Goal: Task Accomplishment & Management: Manage account settings

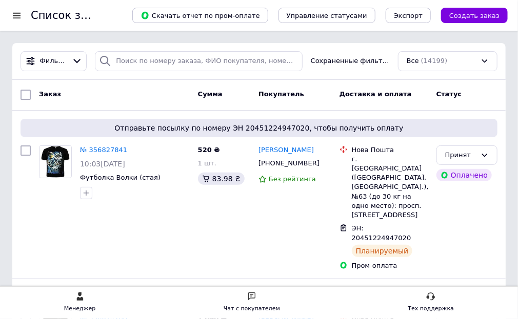
click at [18, 16] on div at bounding box center [16, 15] width 13 height 9
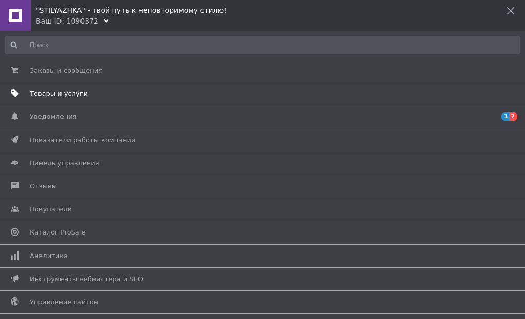
click at [46, 97] on span "Товары и услуги" at bounding box center [59, 93] width 58 height 9
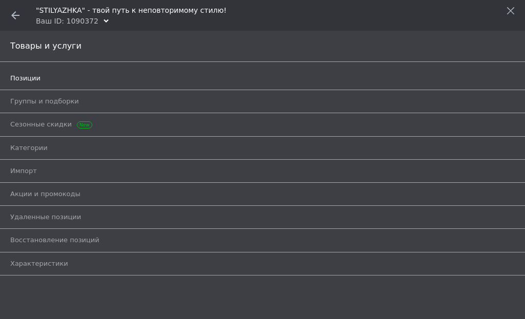
click at [28, 80] on span "Позиции" at bounding box center [25, 78] width 30 height 9
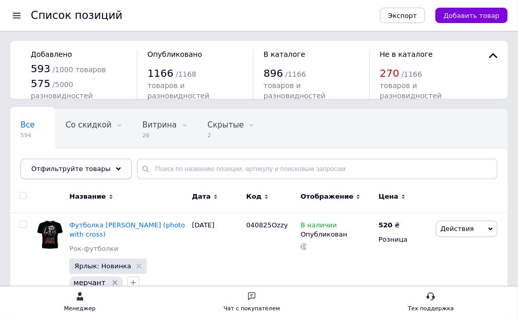
click at [56, 173] on div "Отфильтруйте товары" at bounding box center [75, 169] width 111 height 20
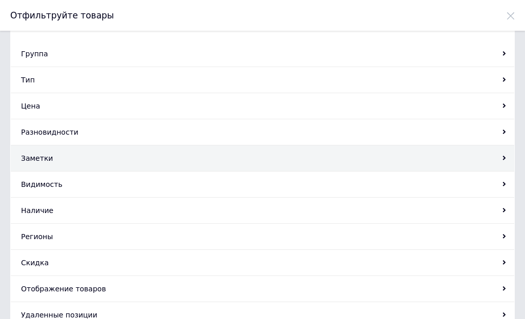
click at [37, 158] on div "Заметки" at bounding box center [262, 159] width 503 height 26
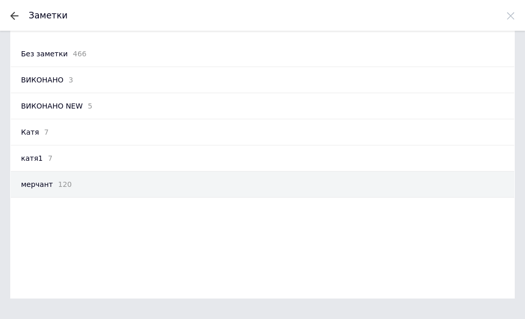
click at [35, 184] on span "мерчант" at bounding box center [37, 184] width 32 height 10
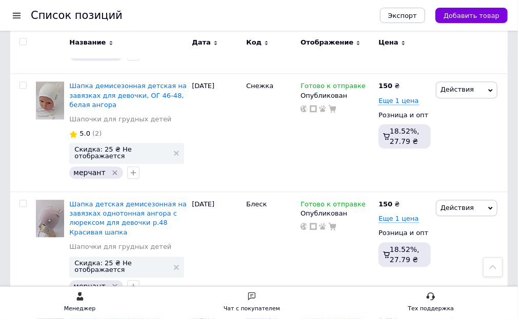
scroll to position [2029, 0]
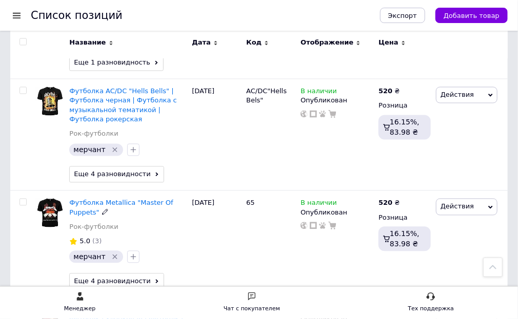
scroll to position [2171, 0]
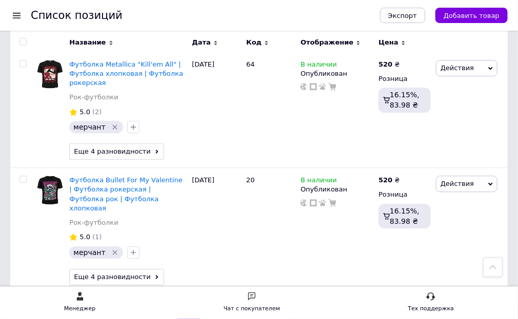
click at [153, 303] on link "5" at bounding box center [164, 314] width 23 height 22
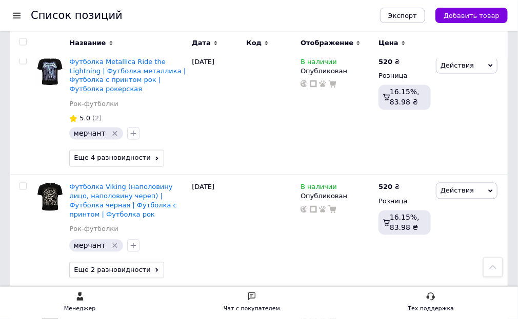
scroll to position [1748, 0]
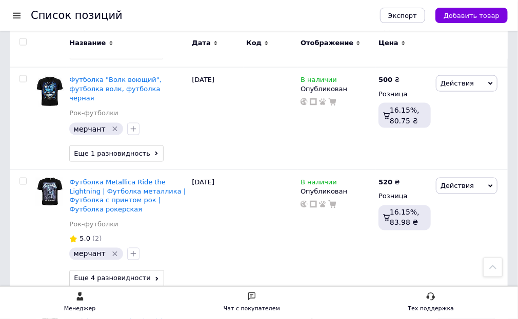
click at [101, 304] on span "Футболка Viking (наполовину лицо, наполовину череп) | Футболка черная | Футболк…" at bounding box center [122, 322] width 107 height 36
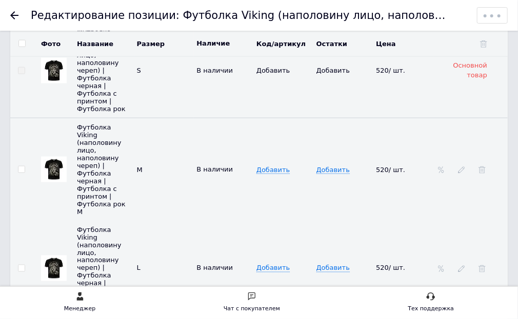
scroll to position [1763, 0]
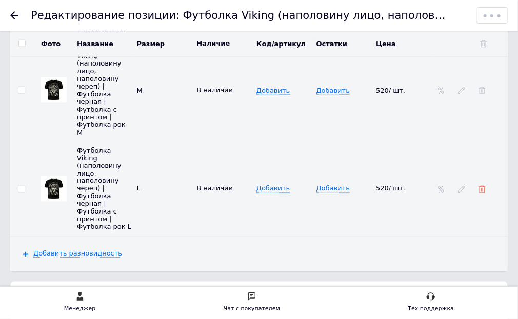
click at [480, 186] on use at bounding box center [481, 189] width 7 height 7
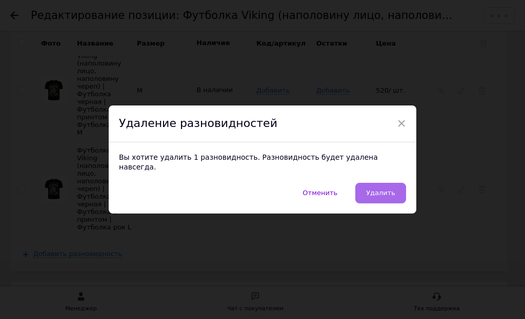
click at [395, 189] on button "Удалить" at bounding box center [380, 193] width 51 height 20
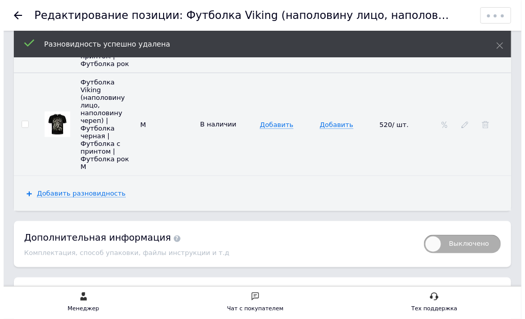
scroll to position [1681, 0]
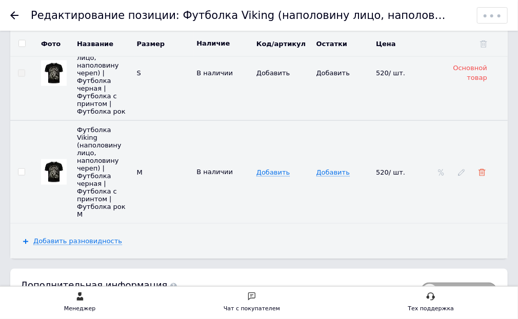
click at [484, 169] on use at bounding box center [481, 172] width 7 height 7
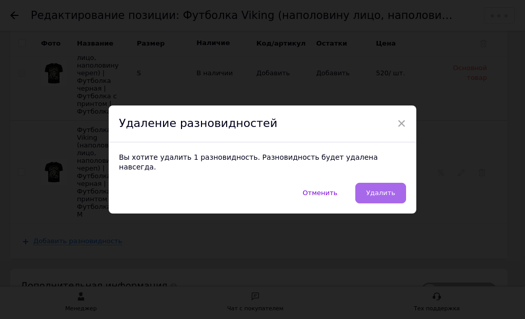
click at [383, 191] on span "Удалить" at bounding box center [380, 193] width 29 height 8
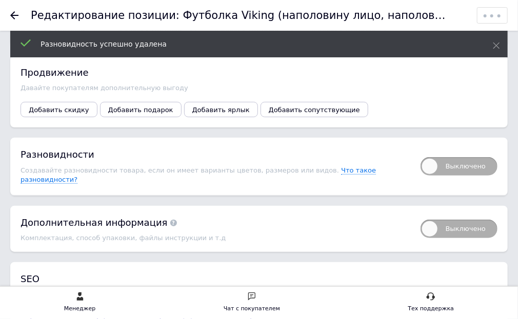
scroll to position [1471, 0]
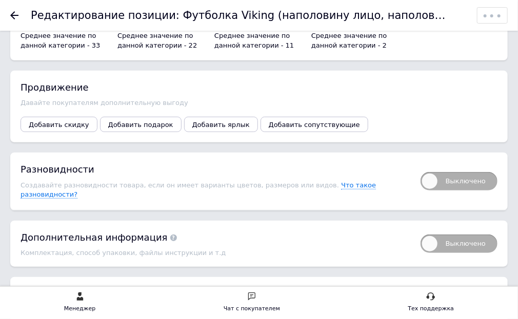
click at [426, 172] on span "Выключено" at bounding box center [458, 181] width 77 height 18
click at [420, 166] on input "Выключено" at bounding box center [417, 169] width 7 height 7
checkbox input "true"
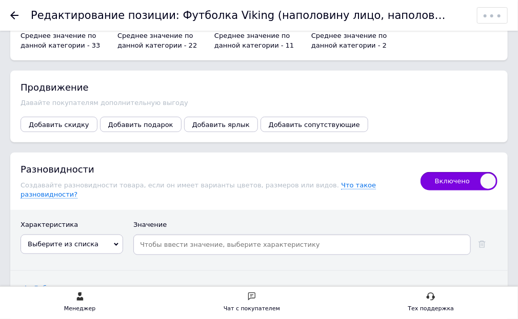
click at [45, 240] on span "Выберите из списка" at bounding box center [63, 244] width 71 height 8
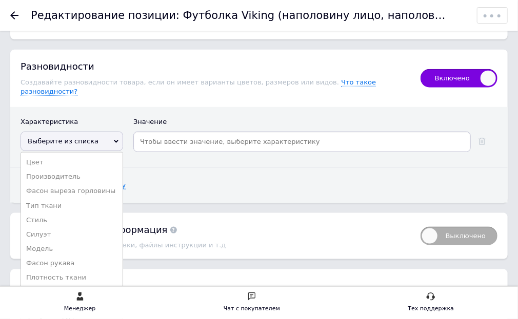
scroll to position [1594, 0]
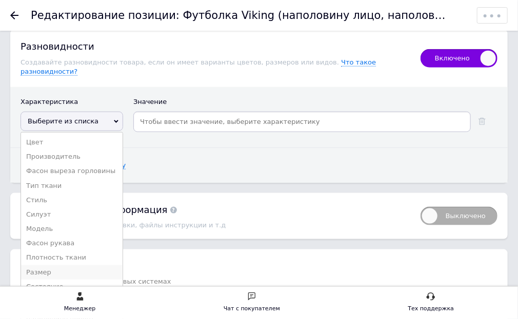
click at [46, 265] on li "Размер" at bounding box center [71, 272] width 101 height 14
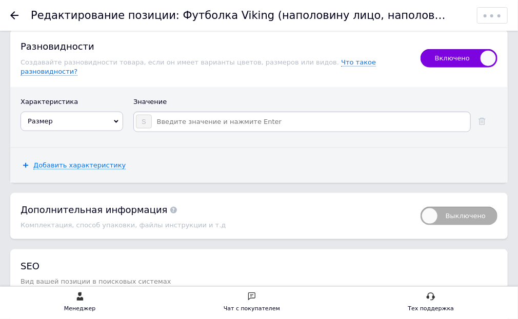
click at [155, 114] on input at bounding box center [310, 121] width 316 height 15
type input "M"
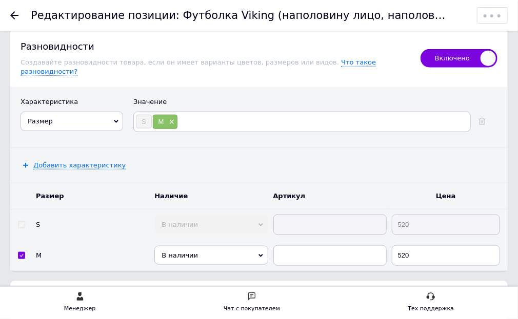
type input "L"
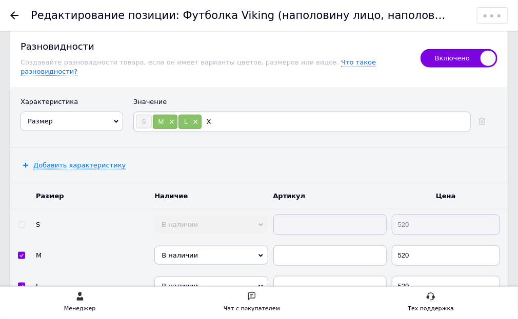
type input "XL"
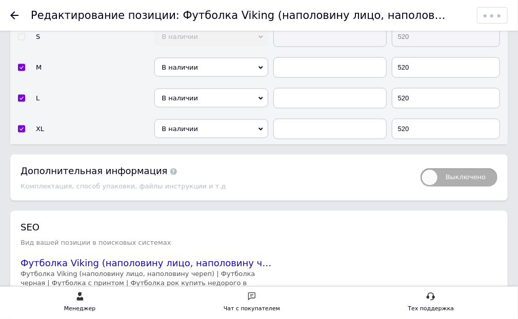
scroll to position [1878, 0]
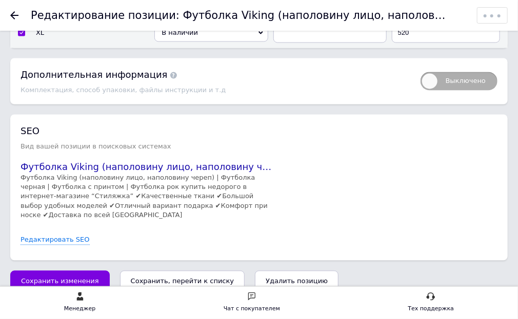
click at [203, 278] on icon "Сохранить, перейти к списку" at bounding box center [183, 282] width 104 height 8
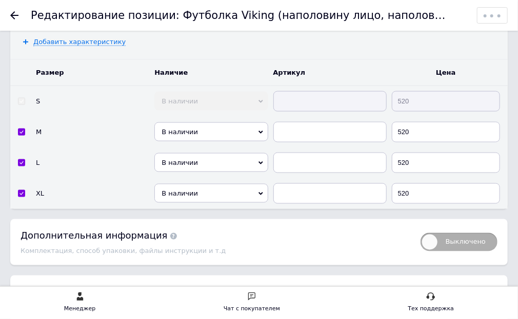
scroll to position [1714, 0]
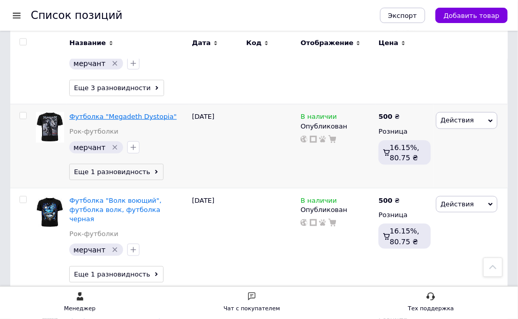
scroll to position [1722, 0]
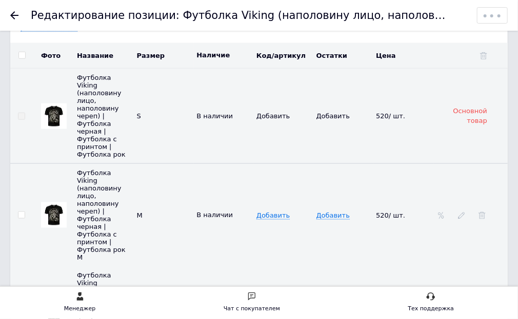
scroll to position [1640, 0]
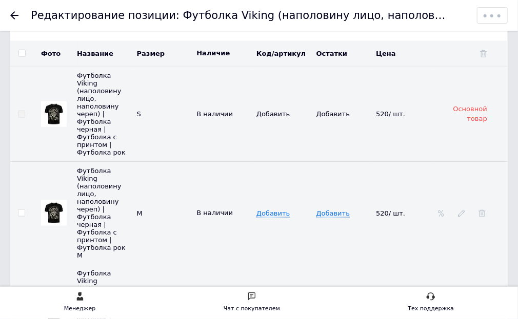
click at [54, 203] on img at bounding box center [54, 213] width 20 height 20
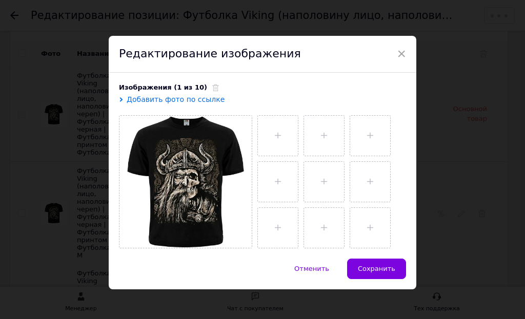
click at [279, 137] on input "file" at bounding box center [278, 136] width 40 height 40
type input "C:\fakepath\4215_1_273-900x900.webp"
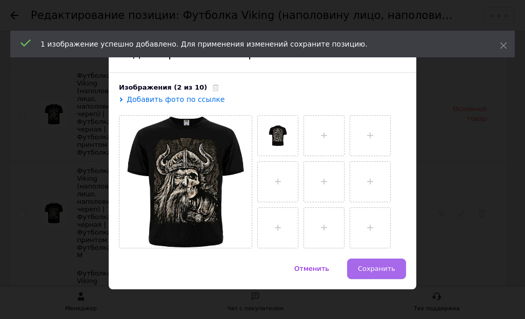
click at [377, 274] on button "Сохранить" at bounding box center [376, 269] width 59 height 20
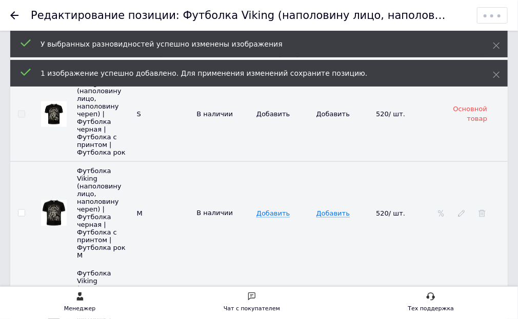
click at [51, 302] on img at bounding box center [54, 312] width 20 height 20
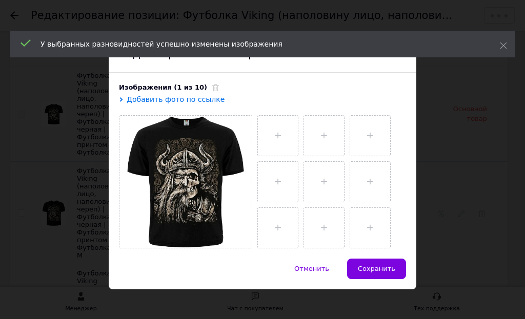
click at [269, 133] on input "file" at bounding box center [278, 136] width 40 height 40
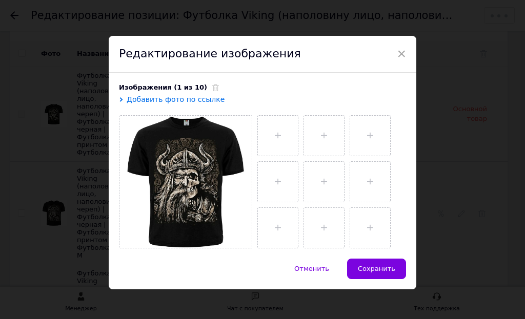
type input "C:\fakepath\4215_1_273-900x900.webp"
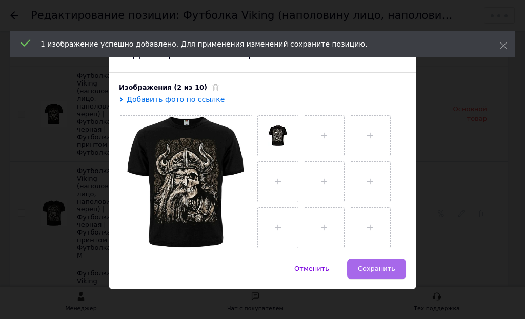
click at [381, 269] on span "Сохранить" at bounding box center [376, 269] width 37 height 8
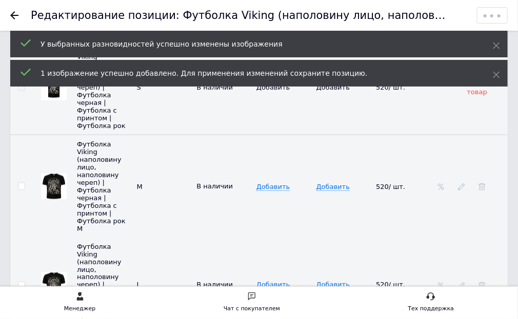
scroll to position [1722, 0]
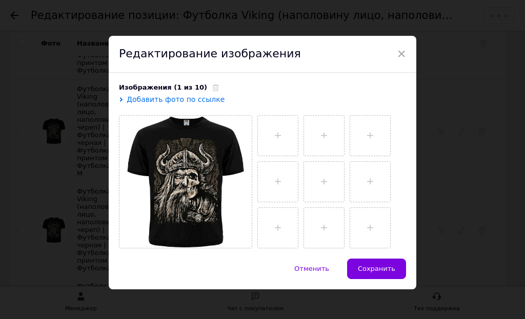
click at [280, 135] on input "file" at bounding box center [278, 136] width 40 height 40
type input "C:\fakepath\4215_1_273-900x900.webp"
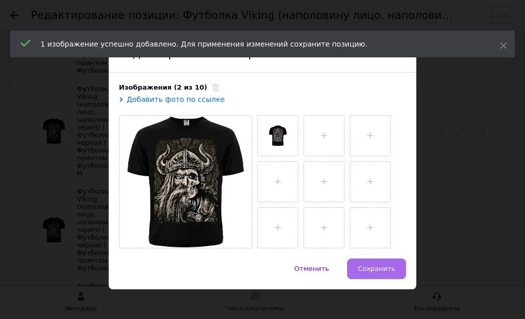
click at [377, 268] on span "Сохранить" at bounding box center [376, 269] width 37 height 8
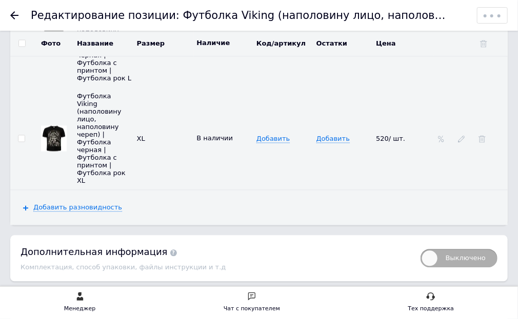
scroll to position [1886, 0]
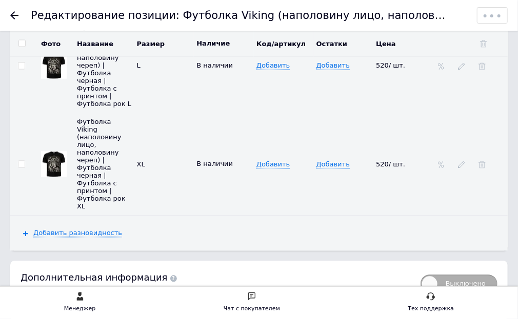
click at [66, 152] on img at bounding box center [54, 165] width 26 height 26
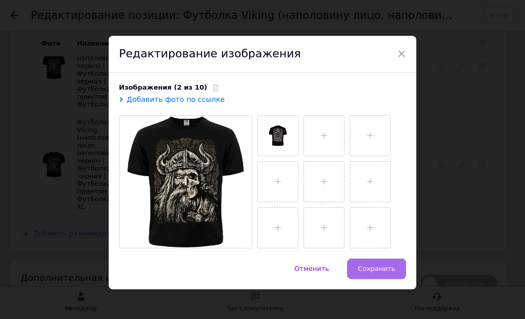
click at [371, 260] on button "Сохранить" at bounding box center [376, 269] width 59 height 20
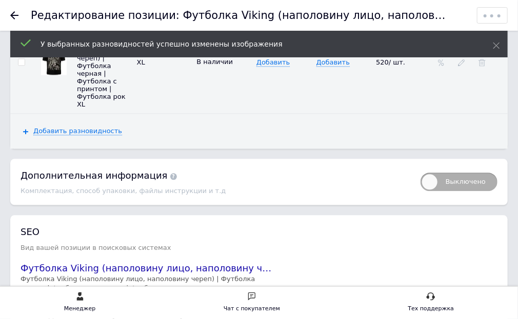
scroll to position [2050, 0]
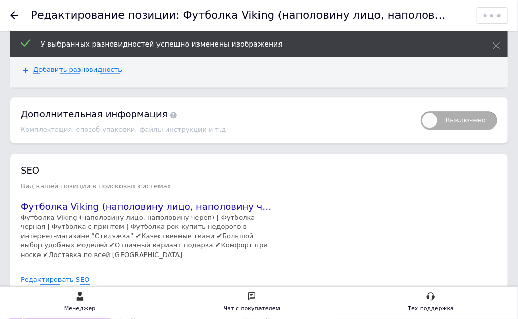
click at [178, 311] on button "Сохранить, перейти к списку" at bounding box center [182, 321] width 125 height 20
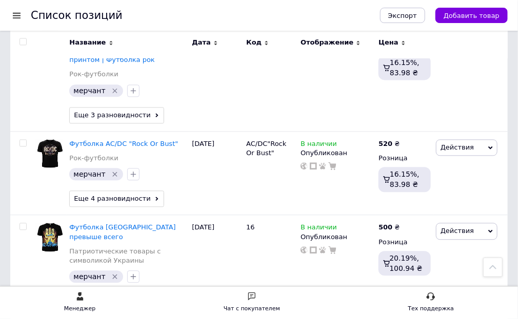
scroll to position [2009, 0]
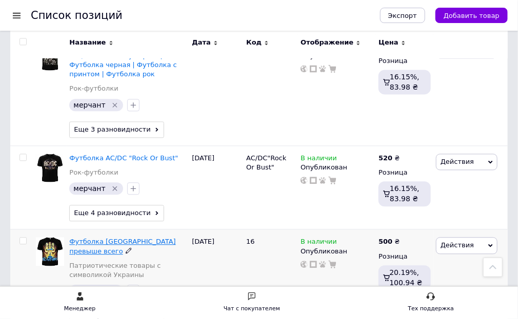
click at [120, 238] on span "Футболка [GEOGRAPHIC_DATA] превыше всего" at bounding box center [122, 246] width 106 height 17
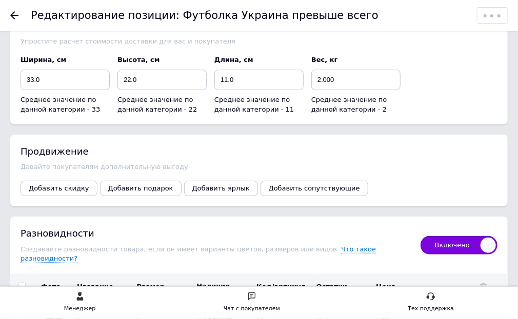
scroll to position [1230, 0]
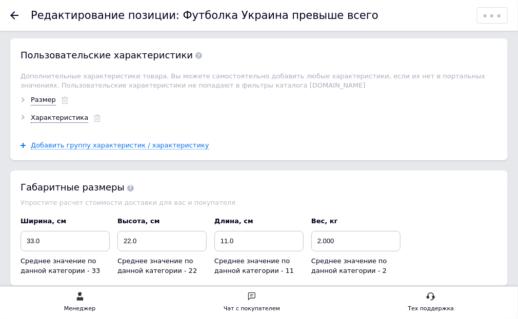
click at [43, 95] on div "Размер" at bounding box center [43, 100] width 25 height 10
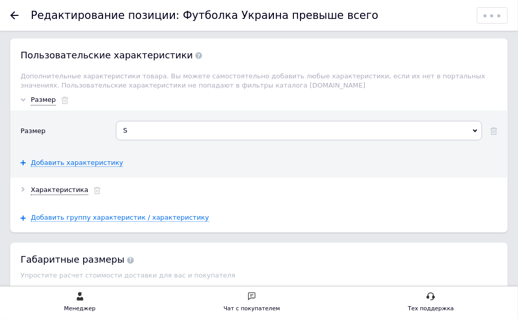
click at [122, 121] on div "S" at bounding box center [299, 130] width 366 height 19
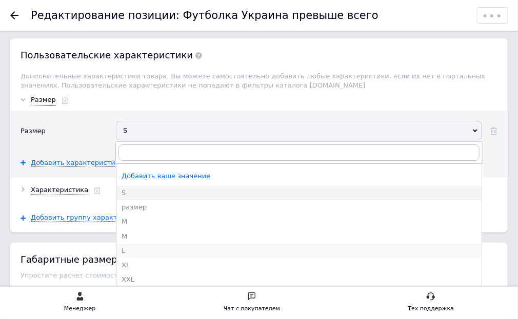
click at [121, 247] on div "L" at bounding box center [298, 251] width 355 height 9
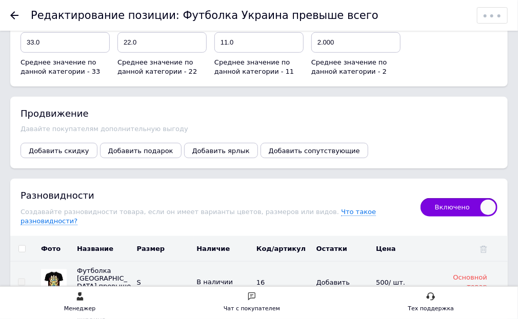
scroll to position [1640, 0]
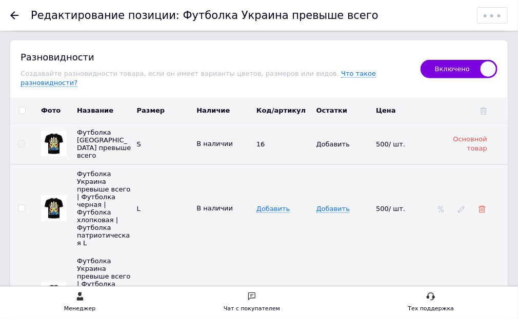
click at [479, 206] on icon at bounding box center [481, 209] width 7 height 7
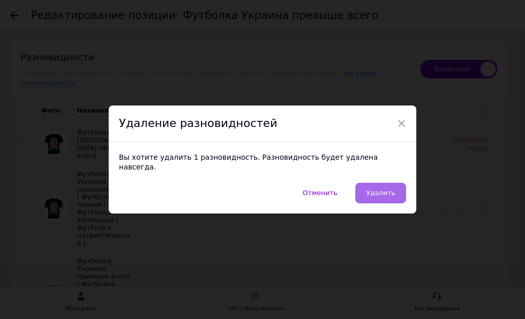
click at [370, 189] on span "Удалить" at bounding box center [380, 193] width 29 height 8
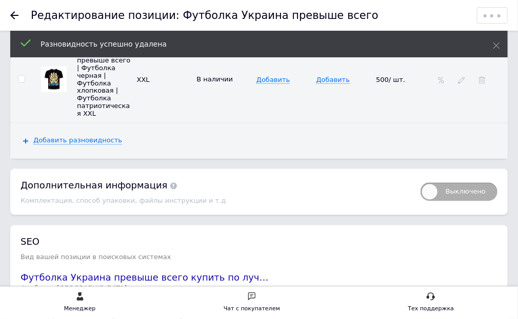
scroll to position [1968, 0]
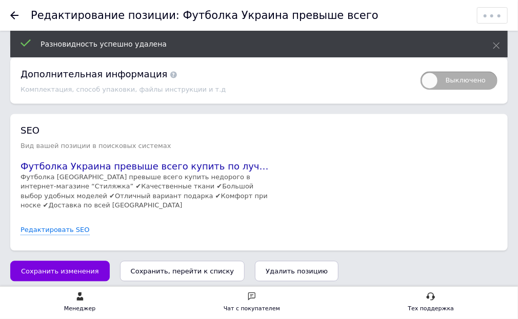
click at [157, 268] on icon "Сохранить, перейти к списку" at bounding box center [183, 272] width 104 height 8
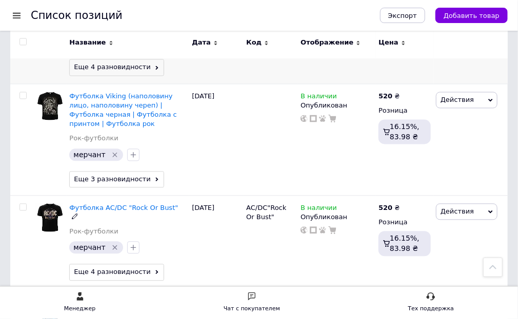
scroll to position [1968, 0]
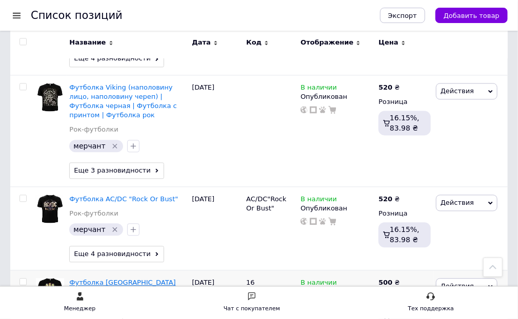
click at [134, 279] on span "Футболка [GEOGRAPHIC_DATA] превыше всего" at bounding box center [122, 287] width 106 height 17
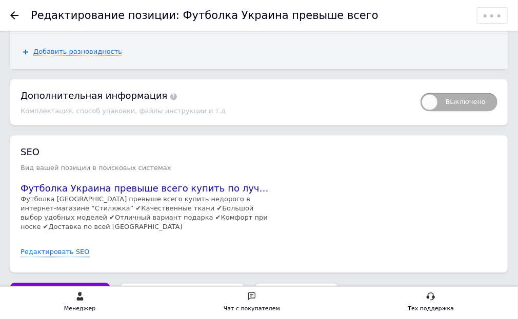
scroll to position [1895, 0]
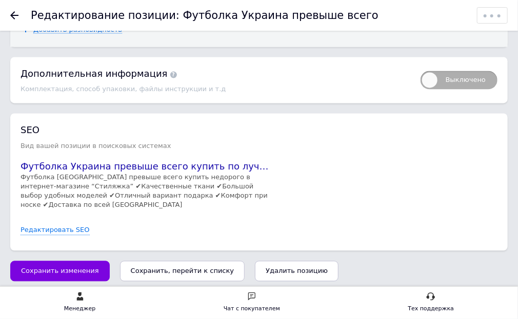
click at [194, 268] on icon "Сохранить, перейти к списку" at bounding box center [183, 272] width 104 height 8
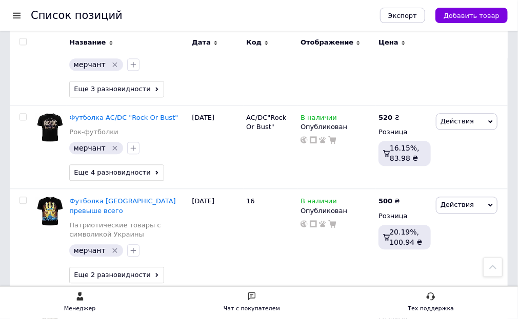
scroll to position [2035, 0]
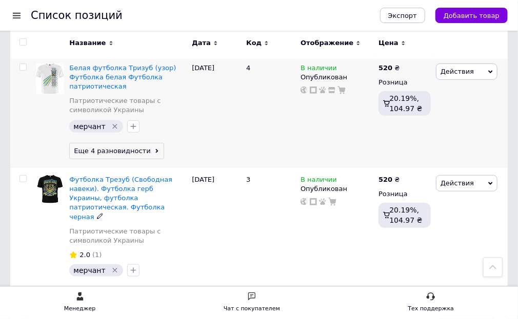
scroll to position [190, 0]
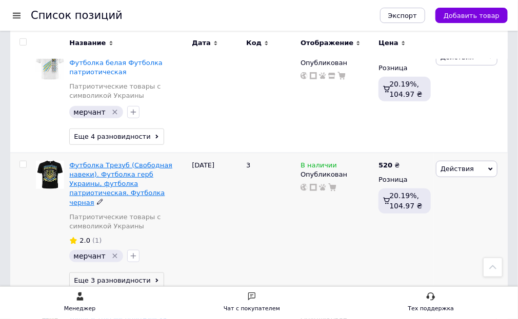
click at [146, 165] on span "Футболка Трезуб (Свободная навеки). Футболка герб Украины, футболка патриотичес…" at bounding box center [120, 183] width 103 height 45
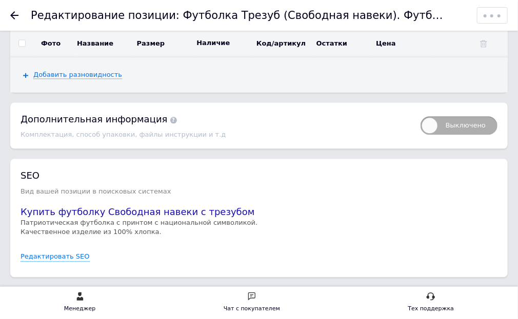
scroll to position [2009, 0]
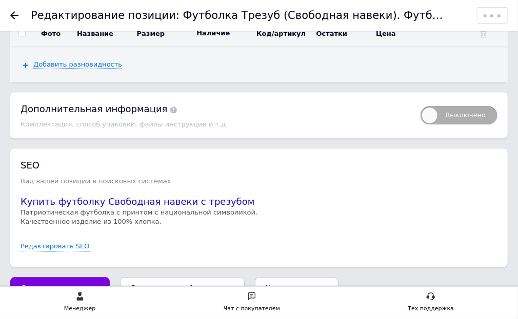
click at [162, 284] on icon "Сохранить, перейти к списку" at bounding box center [183, 288] width 104 height 8
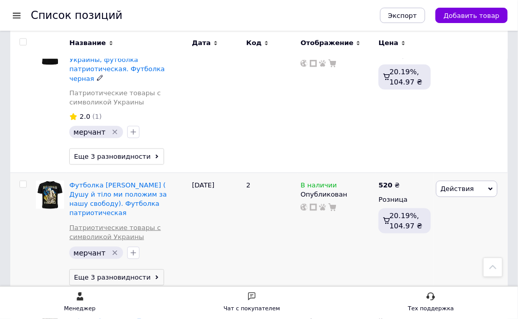
scroll to position [328, 0]
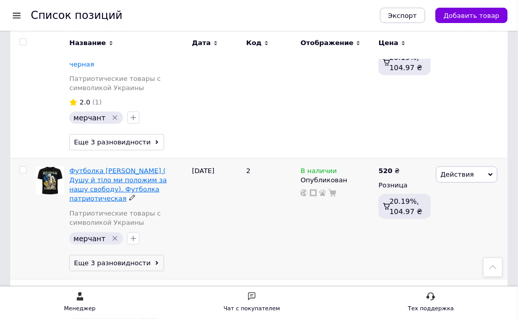
click at [129, 167] on span "Футболка Козак ( Душу й тіло ми положим за нашу свободу). Футболка патриотическ…" at bounding box center [117, 185] width 97 height 36
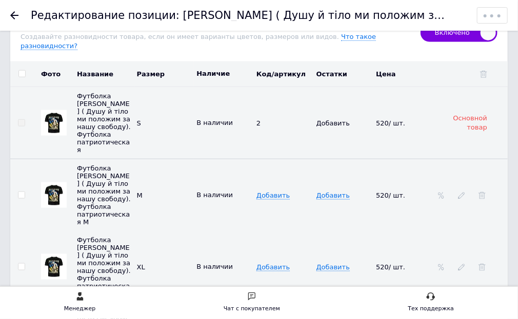
scroll to position [1640, 0]
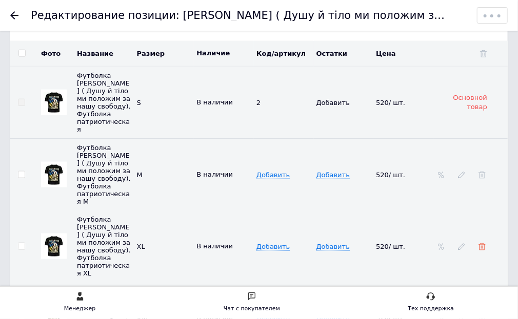
click at [483, 243] on icon at bounding box center [481, 246] width 7 height 7
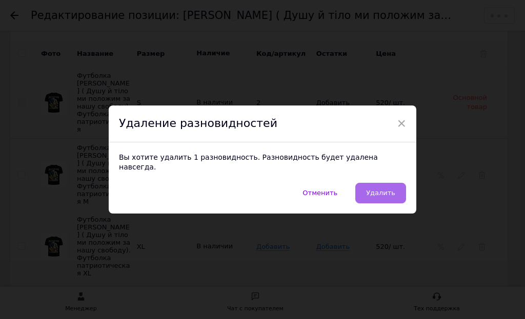
click at [385, 191] on span "Удалить" at bounding box center [380, 193] width 29 height 8
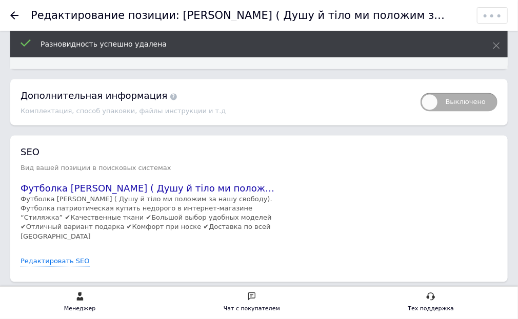
scroll to position [1892, 0]
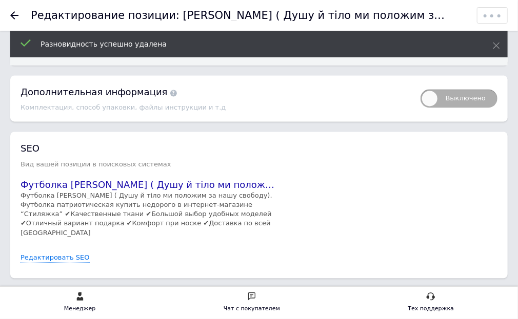
click at [195, 295] on icon "Сохранить, перейти к списку" at bounding box center [183, 299] width 104 height 8
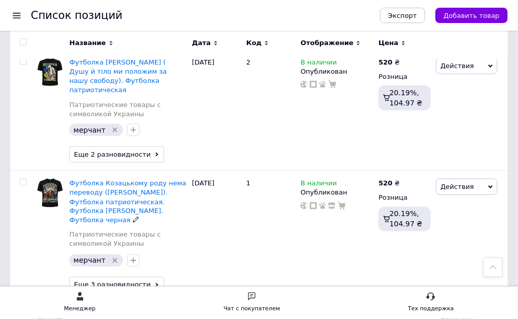
scroll to position [451, 0]
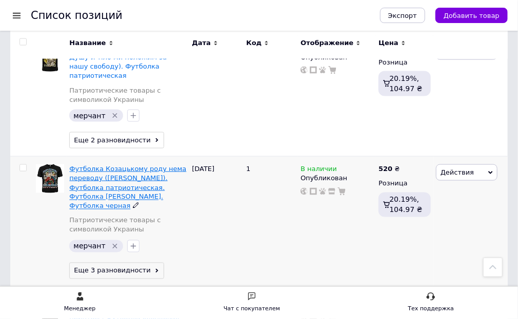
click at [133, 165] on span "Футболка Козацькому роду нема переводу (Козак). Футболка патриотическая. Футбол…" at bounding box center [127, 187] width 117 height 45
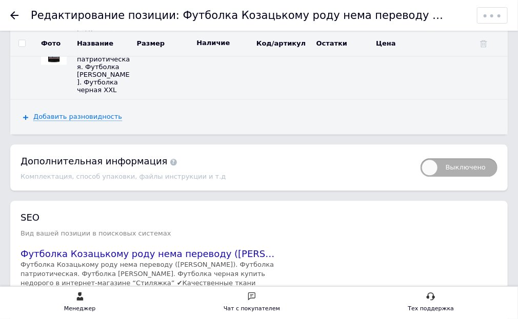
scroll to position [2001, 0]
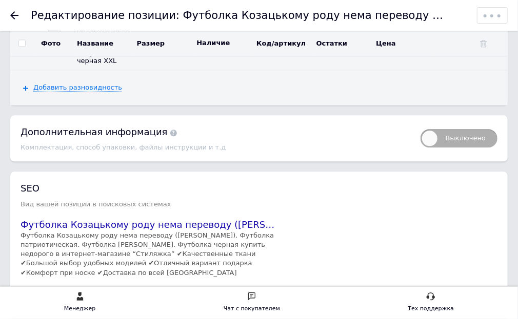
drag, startPoint x: 163, startPoint y: 235, endPoint x: 160, endPoint y: 229, distance: 7.1
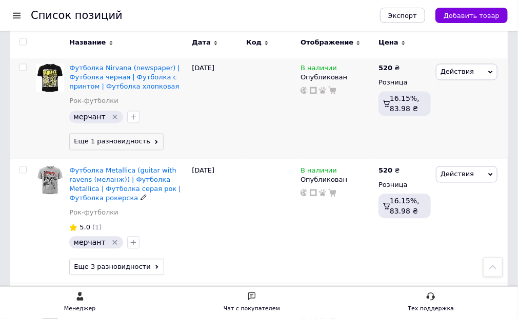
scroll to position [738, 0]
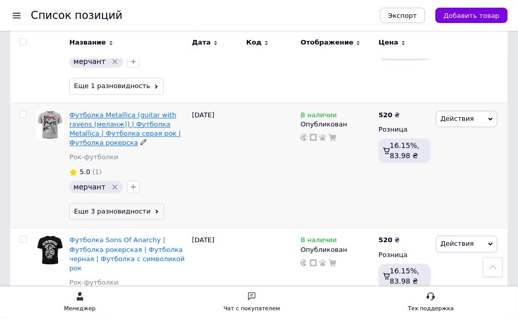
click at [121, 111] on span "Футболка Metallica (guitar with ravens (меланж)) | Футболка Metallica | Футболк…" at bounding box center [124, 129] width 111 height 36
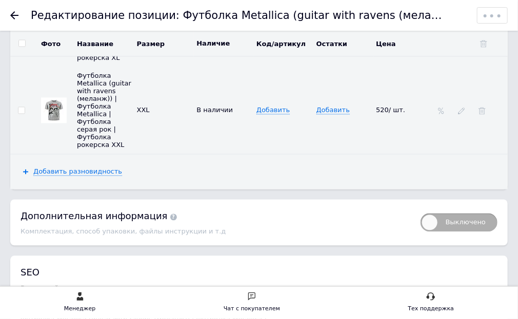
scroll to position [2009, 0]
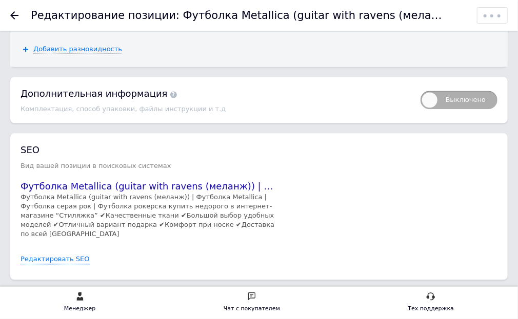
drag, startPoint x: 198, startPoint y: 269, endPoint x: 201, endPoint y: 261, distance: 8.3
click at [198, 296] on icon "Сохранить, перейти к списку" at bounding box center [183, 300] width 104 height 8
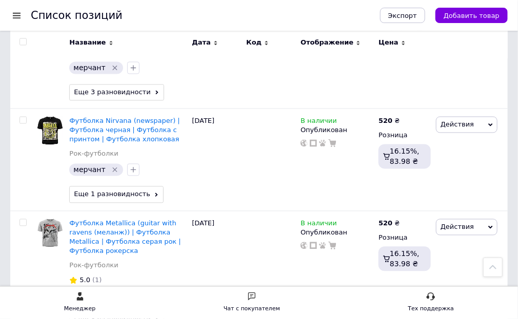
scroll to position [615, 0]
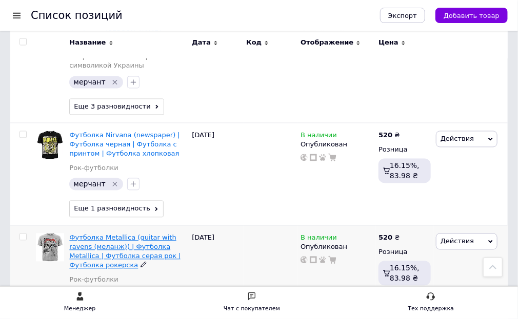
click at [134, 234] on span "Футболка Metallica (guitar with ravens (меланж)) | Футболка Metallica | Футболк…" at bounding box center [124, 252] width 111 height 36
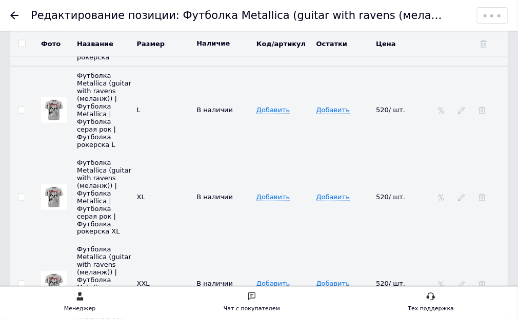
scroll to position [1722, 0]
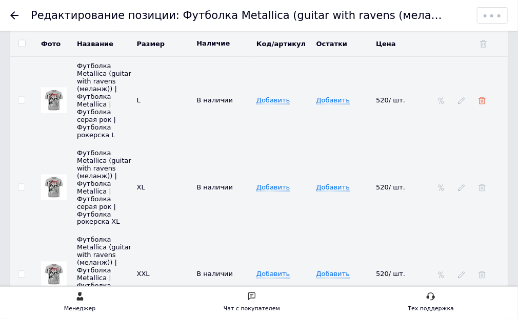
click at [481, 97] on use at bounding box center [481, 100] width 7 height 7
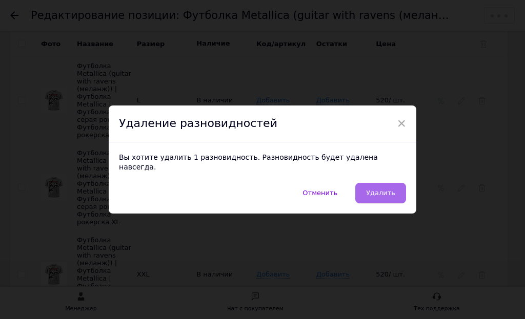
click at [394, 187] on button "Удалить" at bounding box center [380, 193] width 51 height 20
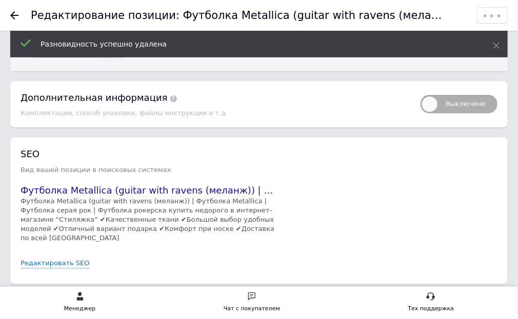
scroll to position [1927, 0]
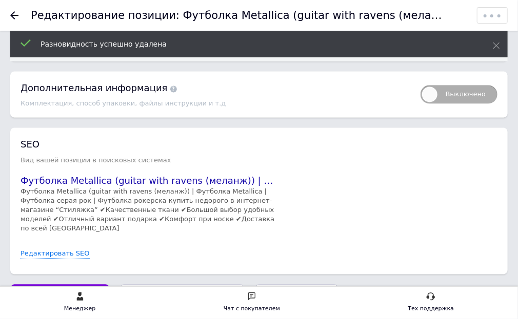
click at [172, 291] on icon "Сохранить, перейти к списку" at bounding box center [183, 295] width 104 height 8
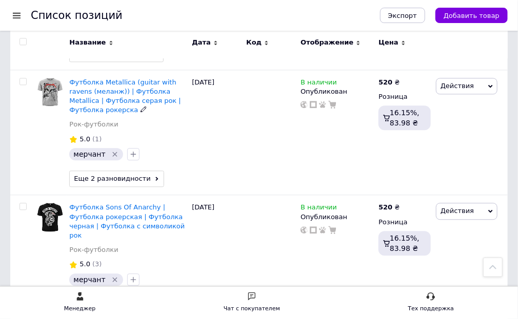
scroll to position [779, 0]
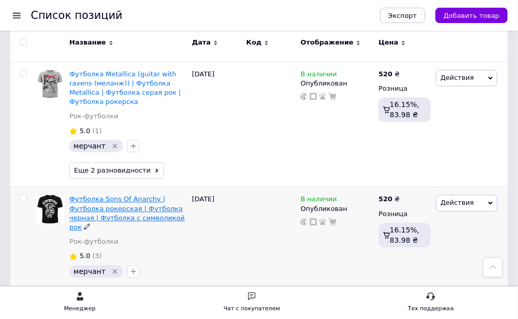
click at [134, 195] on span "Футболка Sons Of Anarchy | Футболка рокерская | Футболка черная | Футболка с си…" at bounding box center [126, 213] width 115 height 36
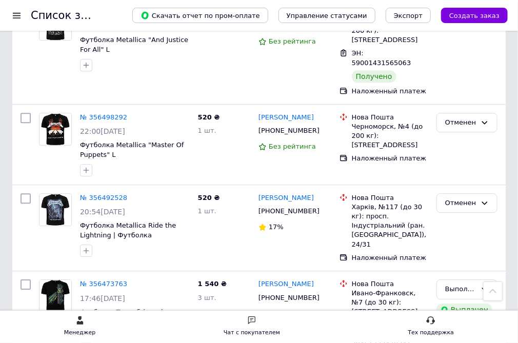
scroll to position [943, 0]
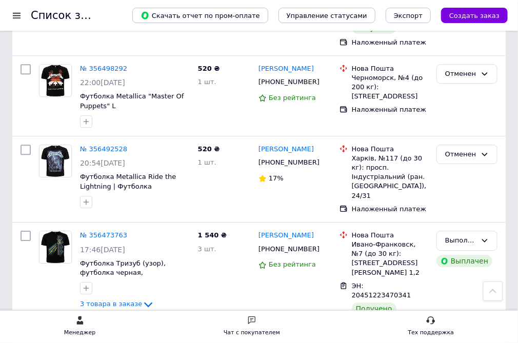
click at [98, 342] on link "№ 356473547" at bounding box center [103, 349] width 47 height 8
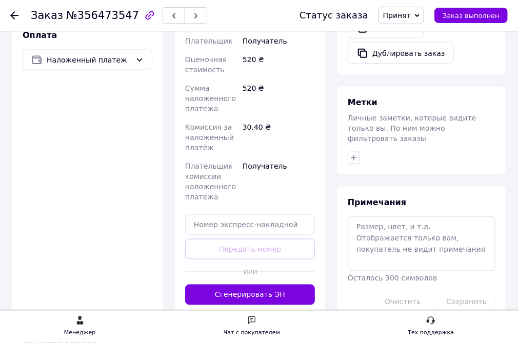
scroll to position [412, 0]
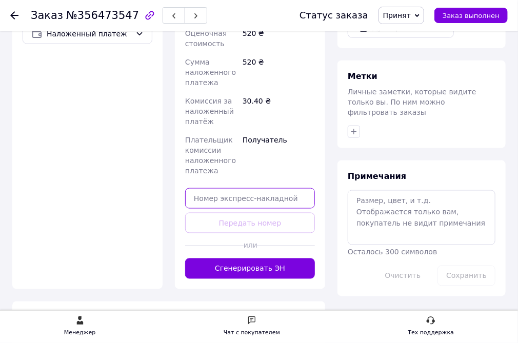
click at [210, 188] on input "text" at bounding box center [250, 198] width 130 height 20
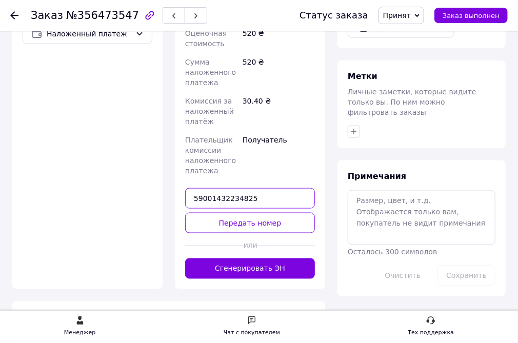
type input "59001432234825"
click at [249, 213] on button "Передать номер" at bounding box center [250, 223] width 130 height 20
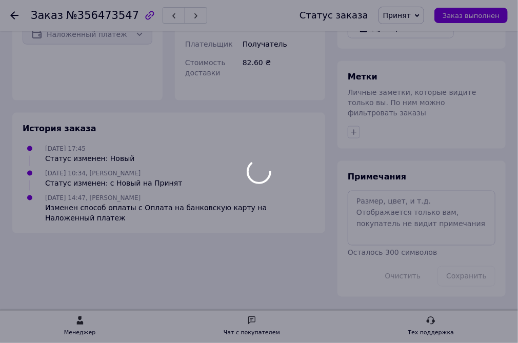
scroll to position [389, 0]
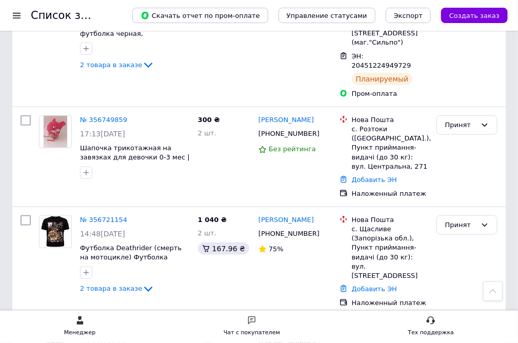
scroll to position [328, 0]
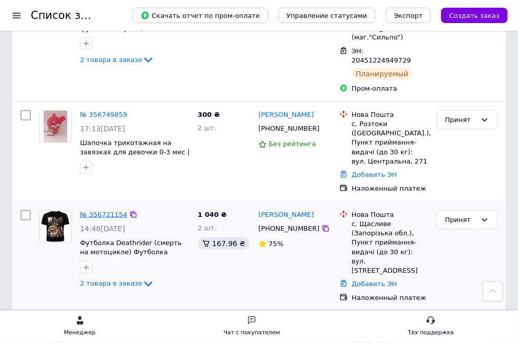
click at [107, 211] on link "№ 356721154" at bounding box center [103, 215] width 47 height 8
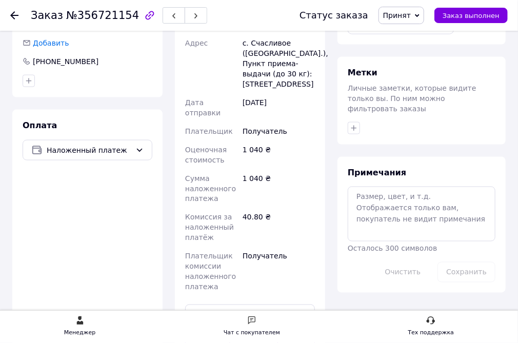
scroll to position [574, 0]
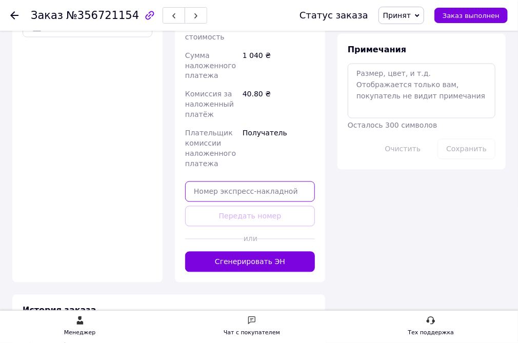
click at [207, 182] on input "text" at bounding box center [250, 191] width 130 height 20
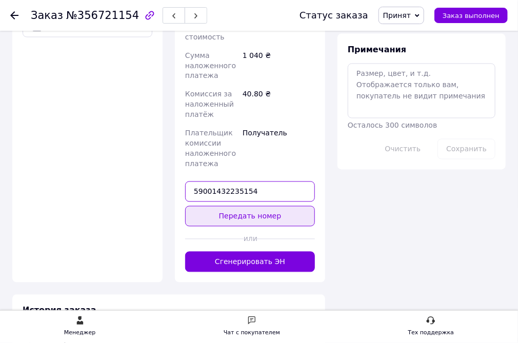
type input "59001432235154"
click at [247, 206] on button "Передать номер" at bounding box center [250, 216] width 130 height 20
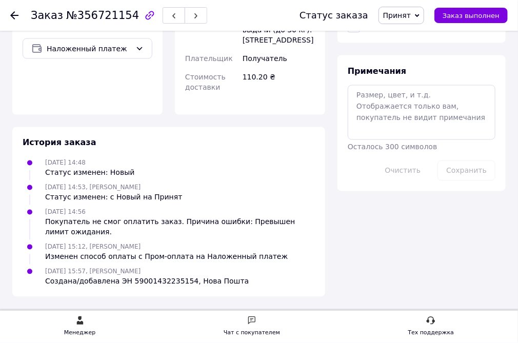
scroll to position [569, 0]
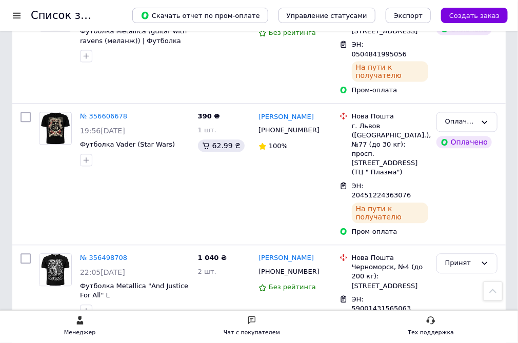
scroll to position [697, 0]
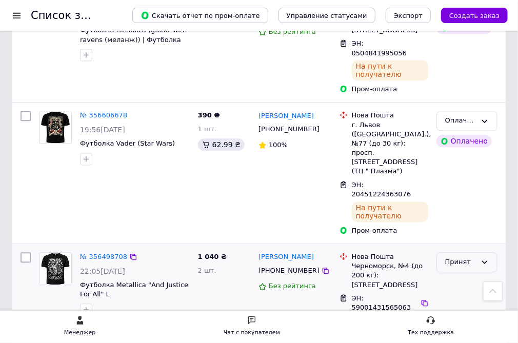
click at [460, 257] on div "Принят" at bounding box center [460, 262] width 31 height 11
click at [449, 274] on li "Выполнен" at bounding box center [467, 283] width 60 height 19
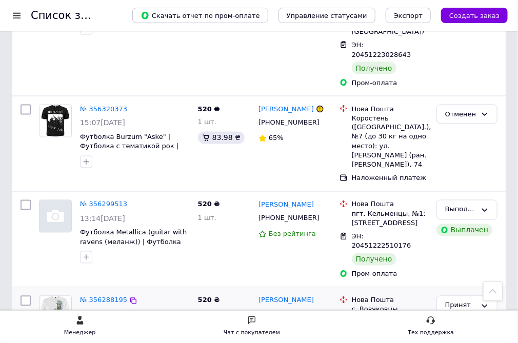
scroll to position [1833, 0]
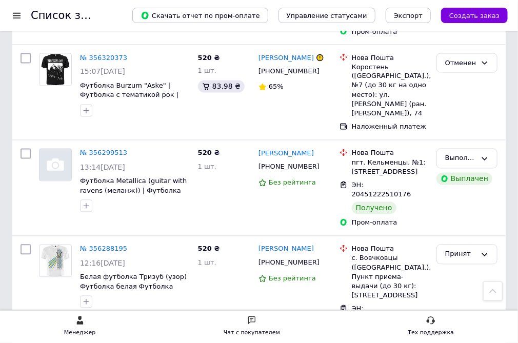
scroll to position [1937, 0]
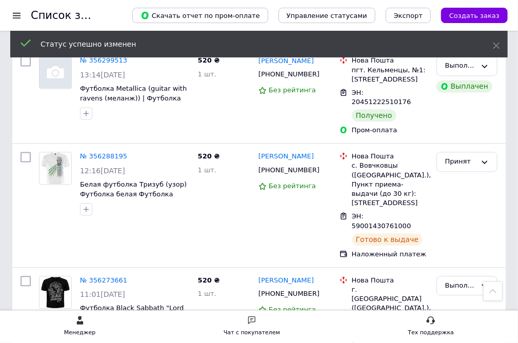
scroll to position [1929, 0]
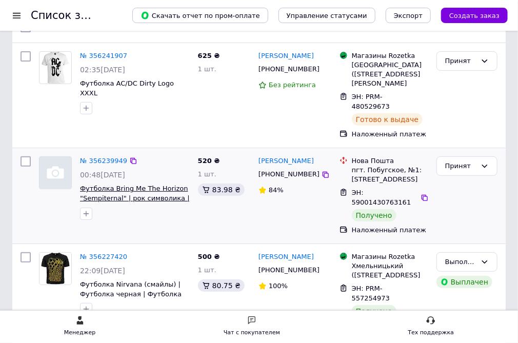
scroll to position [82, 0]
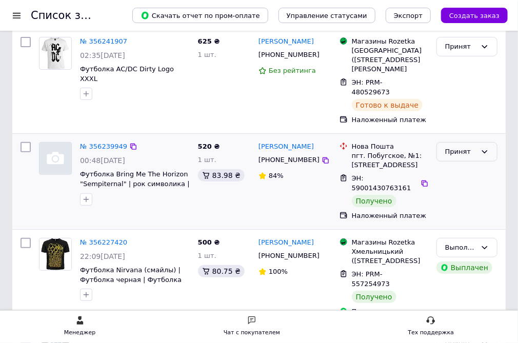
click at [445, 147] on div "Принят" at bounding box center [460, 152] width 31 height 11
click at [443, 163] on li "Выполнен" at bounding box center [467, 172] width 60 height 19
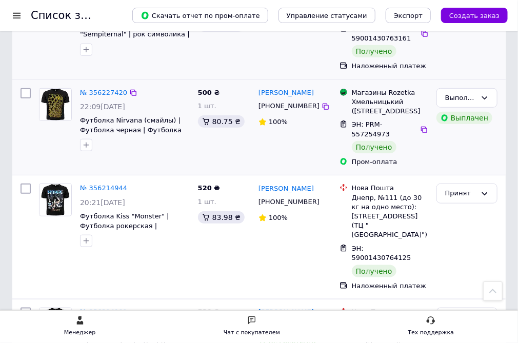
scroll to position [246, 0]
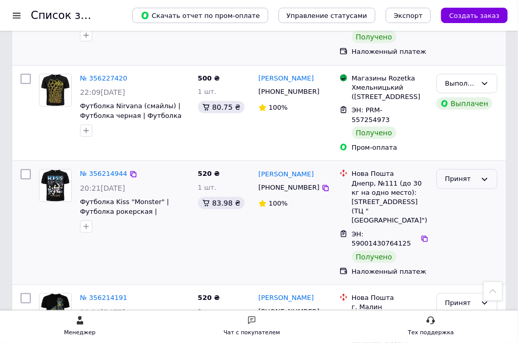
click at [455, 174] on div "Принят" at bounding box center [460, 179] width 31 height 11
click at [457, 191] on li "Выполнен" at bounding box center [467, 200] width 60 height 19
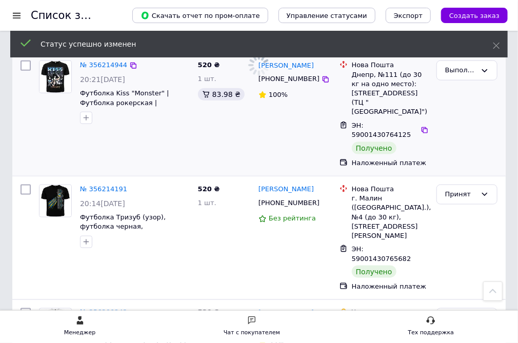
scroll to position [369, 0]
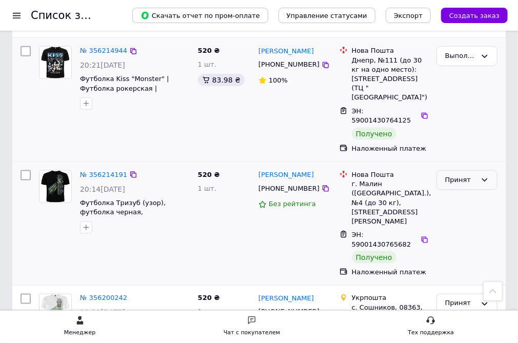
click at [461, 175] on div "Принят" at bounding box center [460, 180] width 31 height 11
click at [450, 192] on li "Выполнен" at bounding box center [467, 201] width 60 height 19
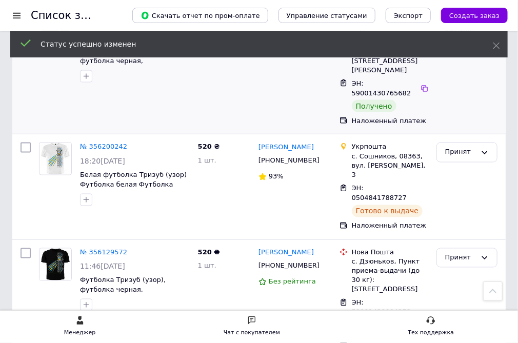
scroll to position [533, 0]
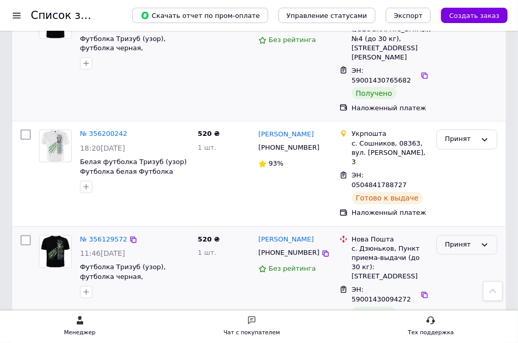
click at [453, 240] on div "Принят" at bounding box center [460, 245] width 31 height 11
click at [449, 257] on li "Выполнен" at bounding box center [467, 266] width 60 height 19
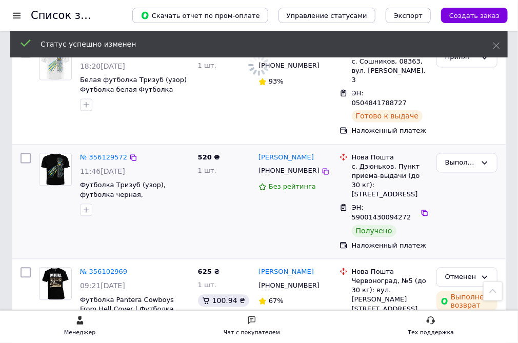
scroll to position [738, 0]
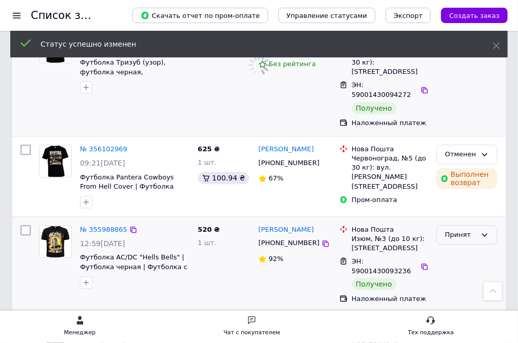
click at [461, 230] on div "Принят" at bounding box center [460, 235] width 31 height 11
click at [455, 247] on li "Выполнен" at bounding box center [467, 256] width 60 height 19
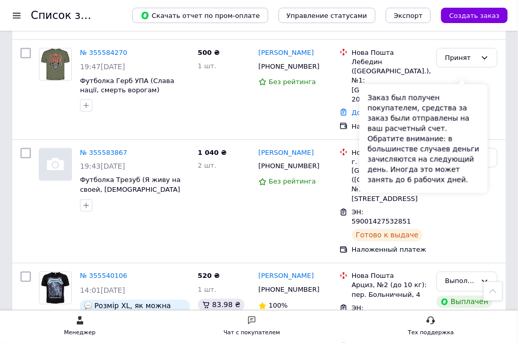
scroll to position [1775, 0]
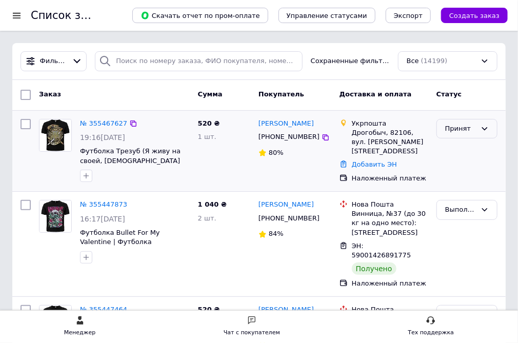
click at [461, 129] on div "Принят" at bounding box center [460, 129] width 31 height 11
click at [458, 166] on li "Отменен" at bounding box center [467, 168] width 60 height 19
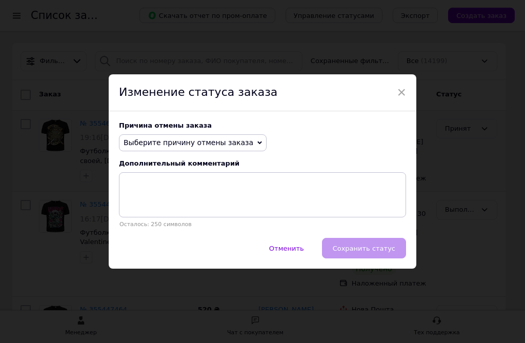
click at [257, 141] on icon at bounding box center [259, 142] width 5 height 5
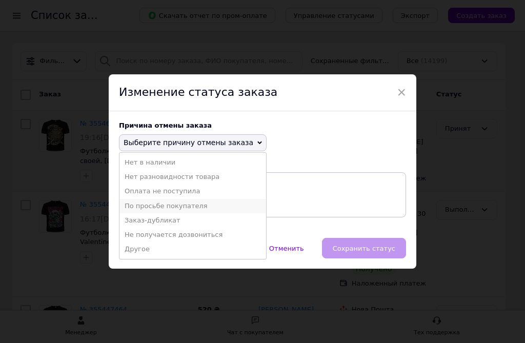
click at [171, 207] on li "По просьбе покупателя" at bounding box center [192, 206] width 147 height 14
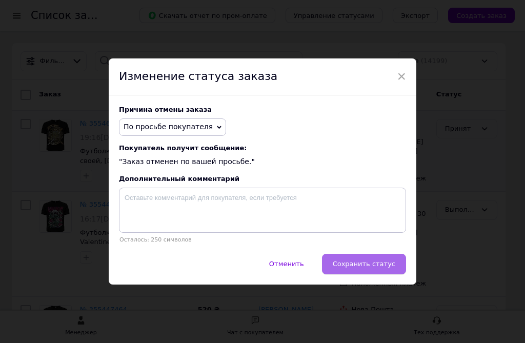
click at [349, 270] on button "Сохранить статус" at bounding box center [364, 264] width 84 height 20
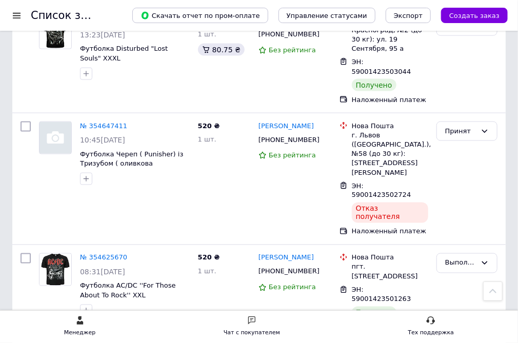
scroll to position [1762, 0]
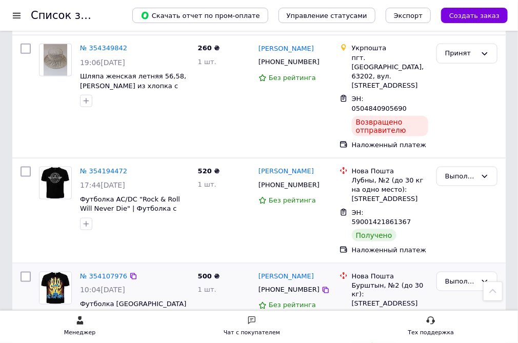
scroll to position [1653, 0]
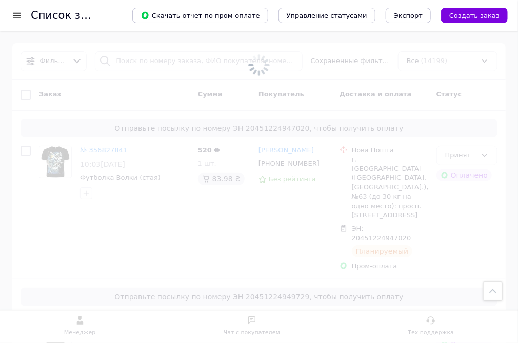
scroll to position [1653, 0]
